Goal: Information Seeking & Learning: Learn about a topic

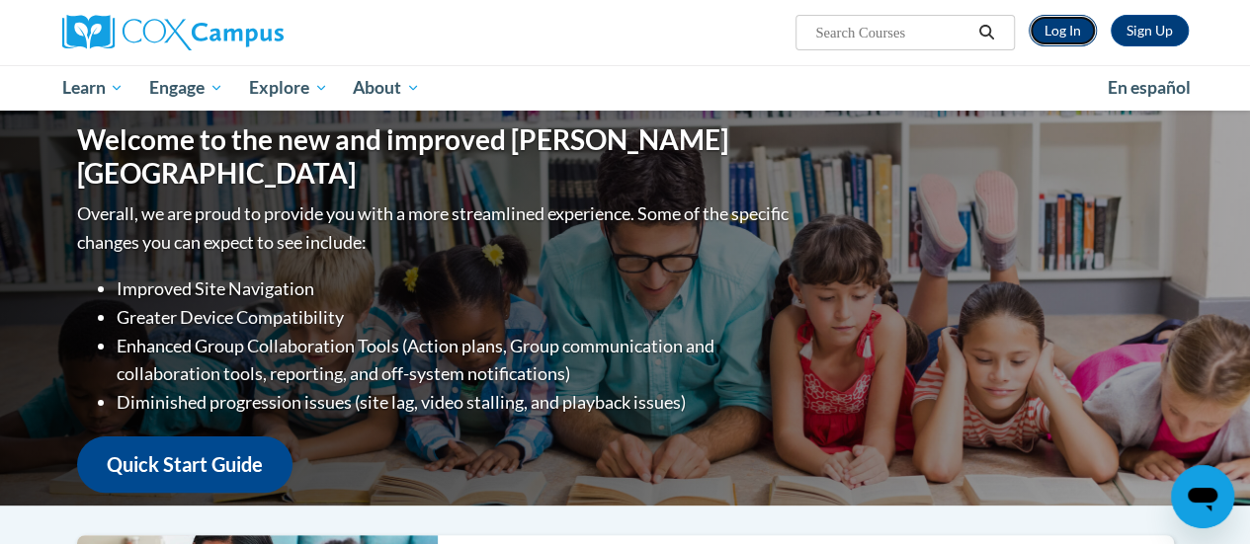
click at [1063, 32] on link "Log In" at bounding box center [1062, 31] width 68 height 32
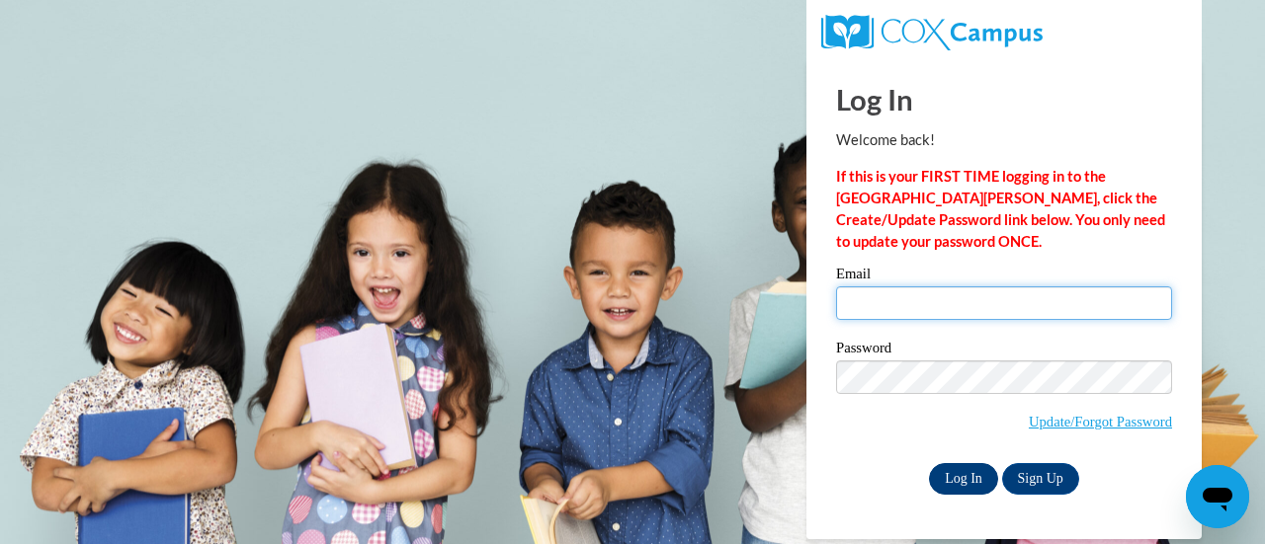
type input "sheila.hearn@rusd.org"
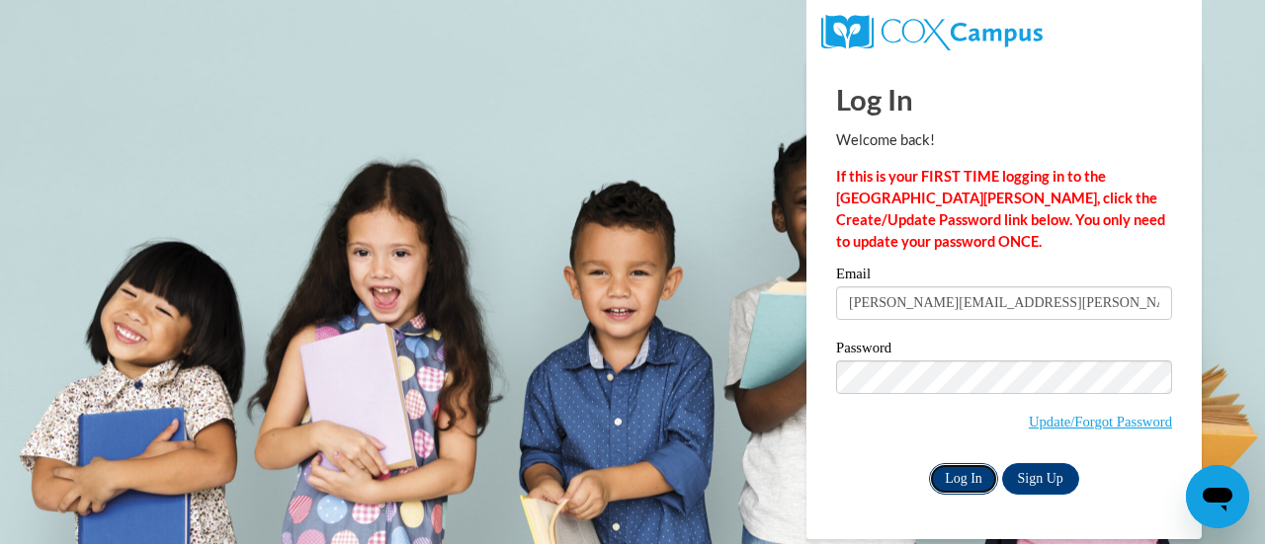
click at [968, 473] on input "Log In" at bounding box center [963, 479] width 69 height 32
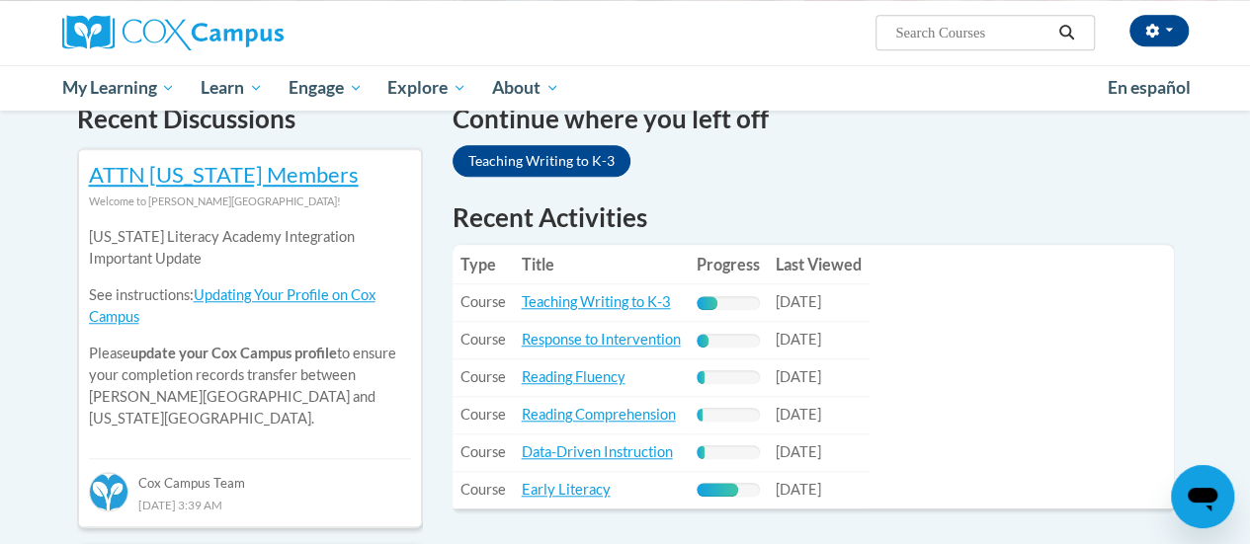
scroll to position [624, 0]
click at [558, 300] on link "Teaching Writing to K-3" at bounding box center [596, 300] width 149 height 17
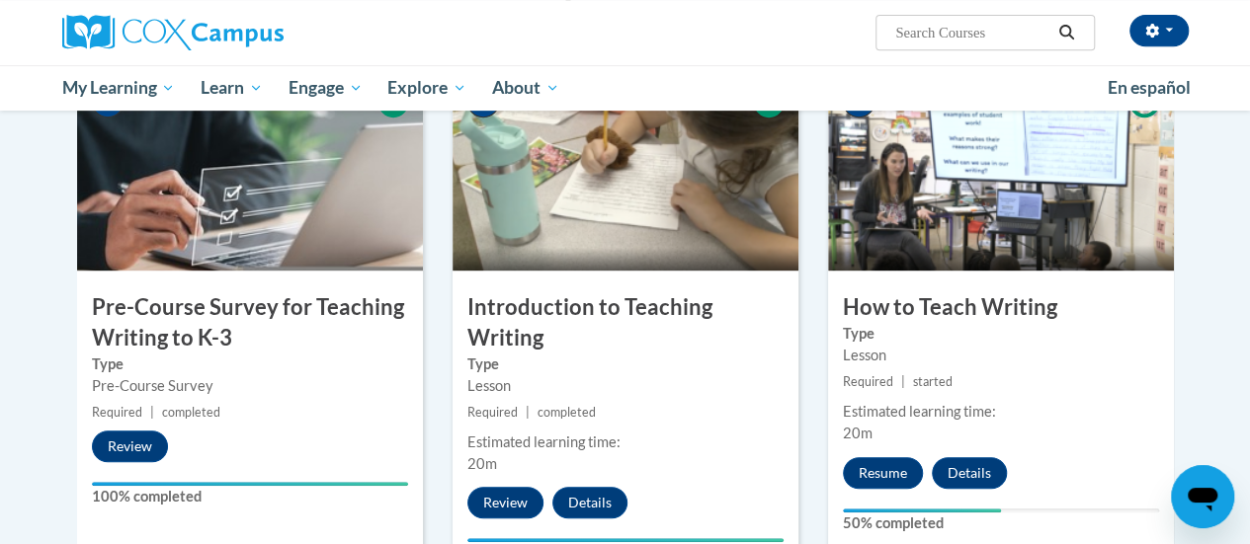
scroll to position [442, 0]
